Goal: Task Accomplishment & Management: Manage account settings

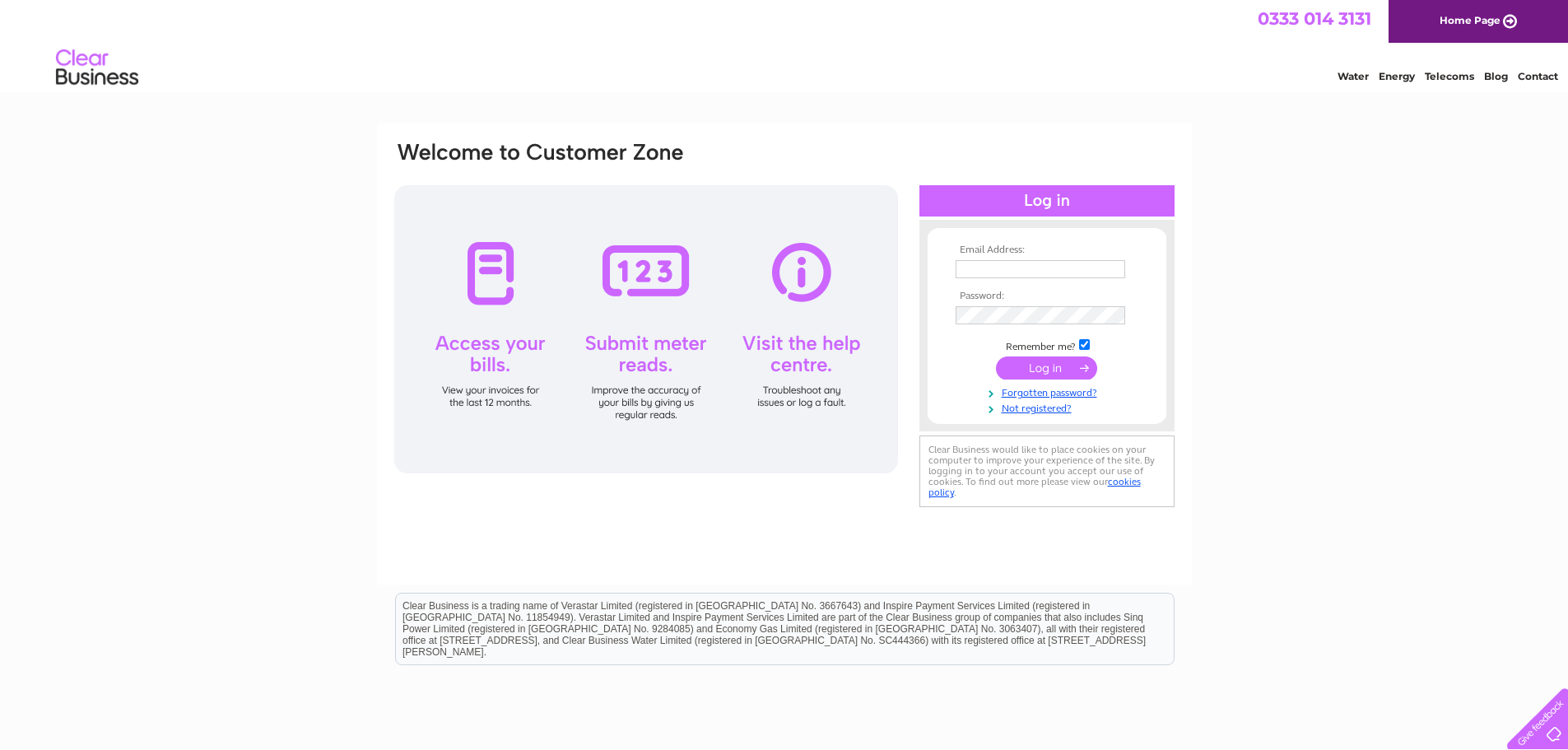
type input "[EMAIL_ADDRESS][DOMAIN_NAME]"
click at [1017, 370] on input "submit" at bounding box center [1046, 367] width 101 height 23
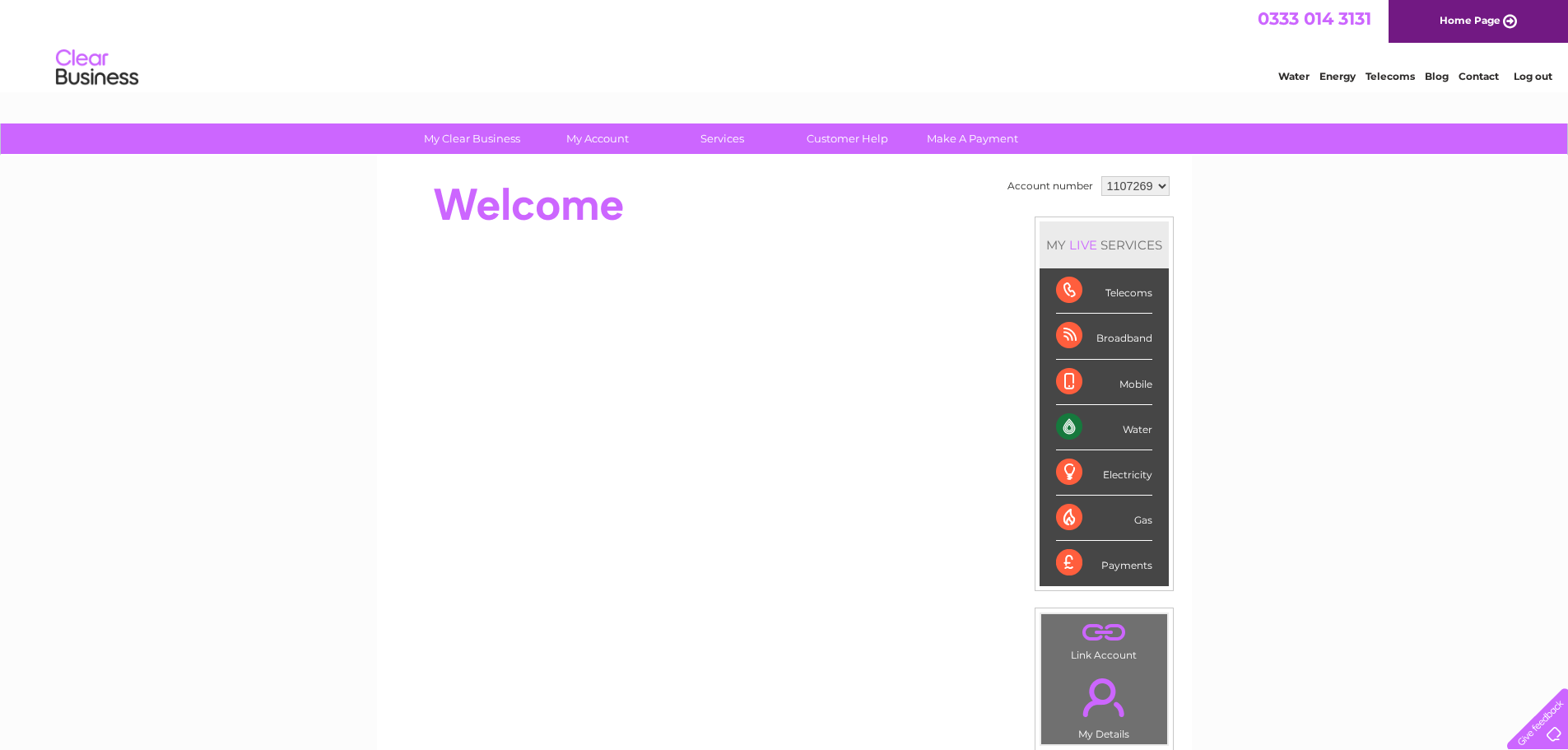
click at [1129, 419] on div "Water" at bounding box center [1103, 428] width 96 height 45
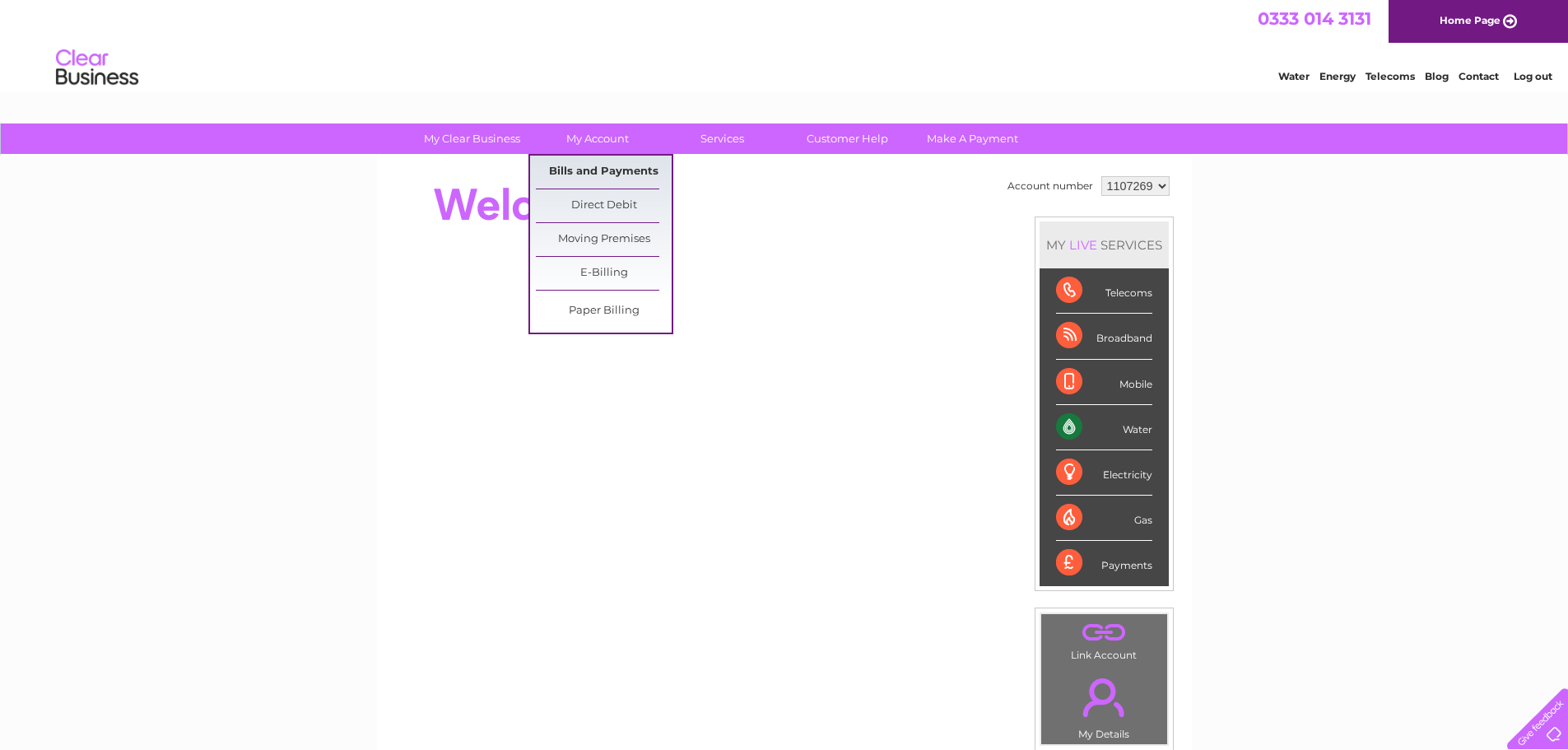
click at [599, 168] on link "Bills and Payments" at bounding box center [604, 171] width 136 height 33
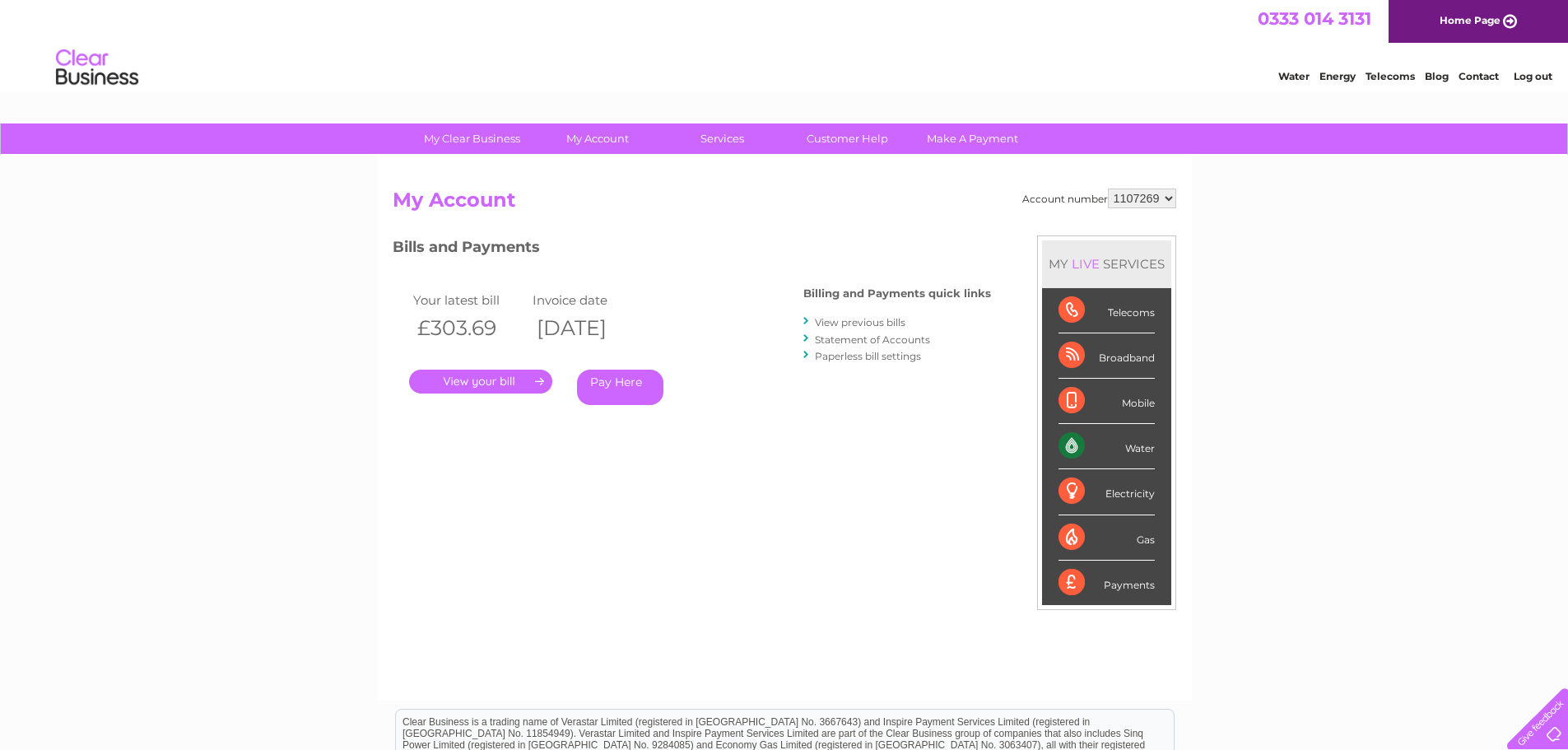
click at [527, 374] on link "." at bounding box center [480, 382] width 143 height 23
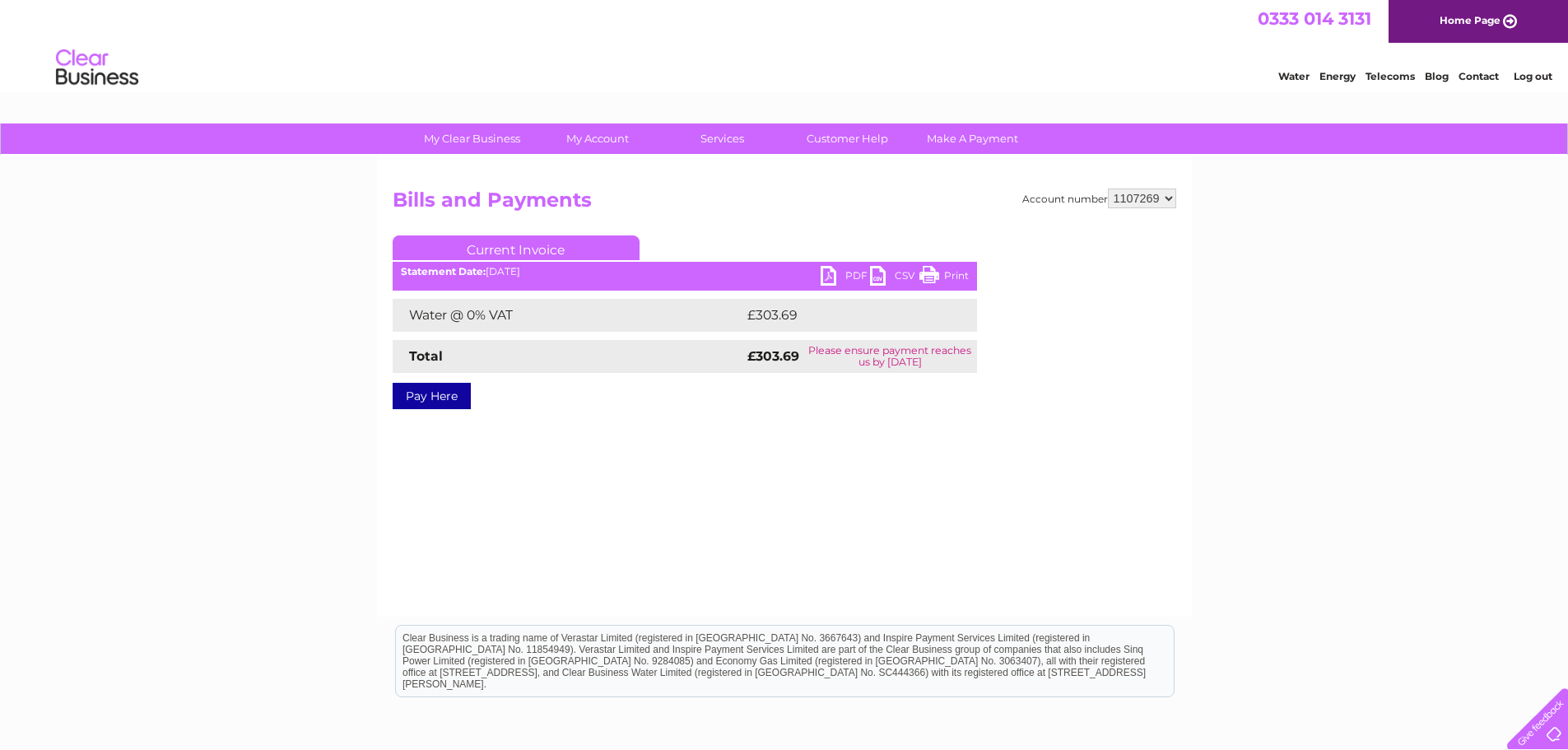
click at [831, 270] on link "PDF" at bounding box center [844, 278] width 49 height 23
